Goal: Find specific page/section: Find specific page/section

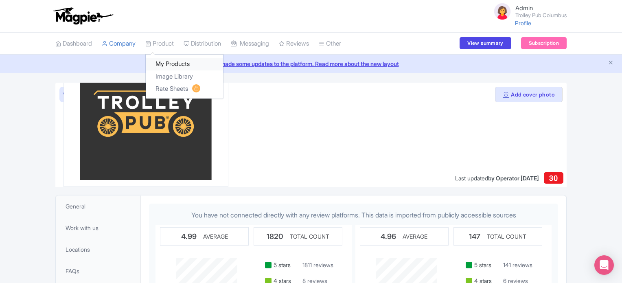
click at [167, 61] on link "My Products" at bounding box center [184, 64] width 77 height 13
